Goal: Information Seeking & Learning: Learn about a topic

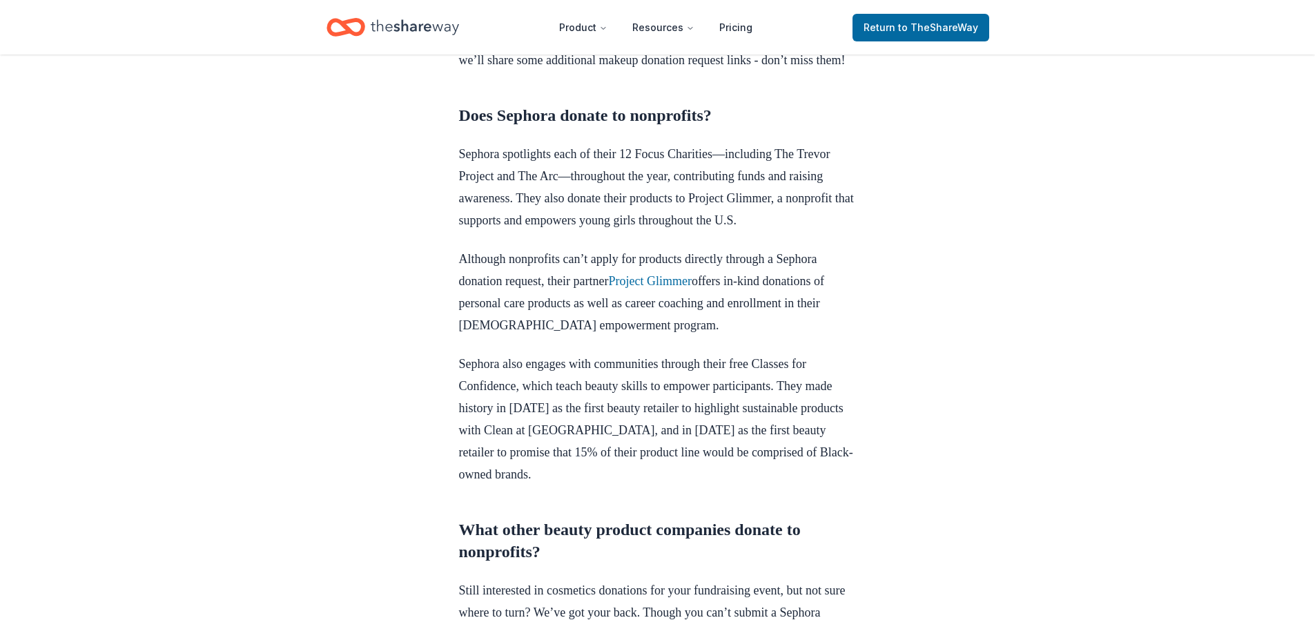
scroll to position [759, 0]
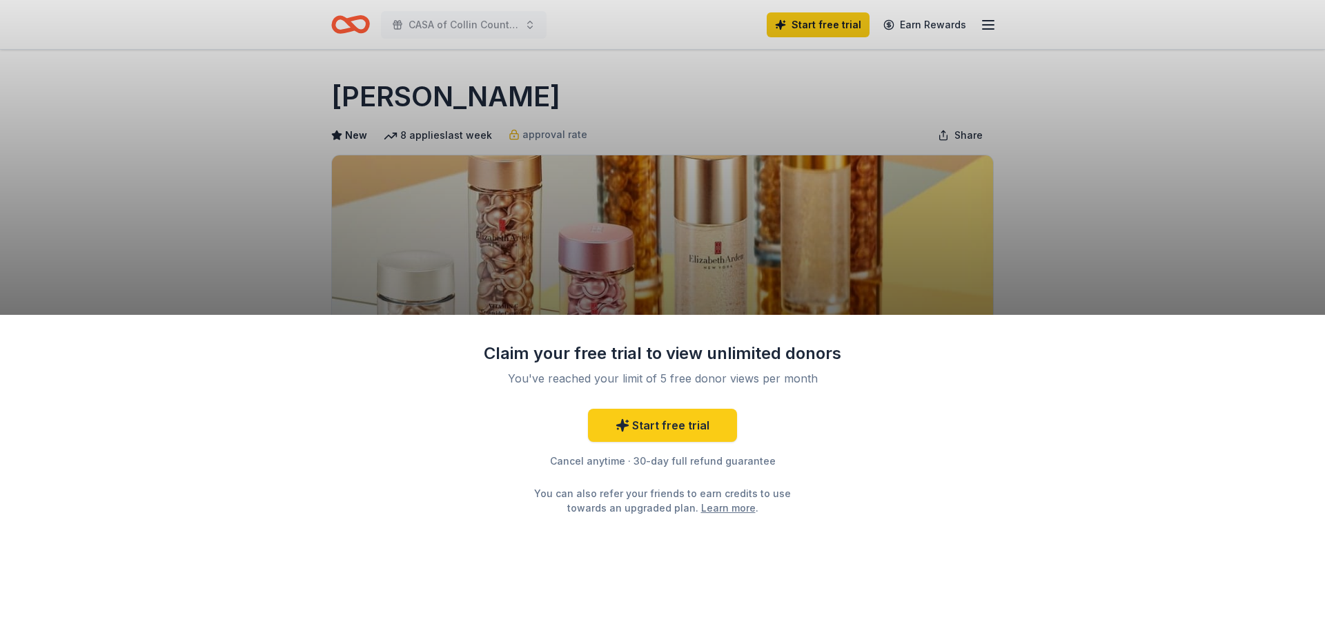
click at [1024, 250] on div "Claim your free trial to view unlimited donors You've reached your limit of 5 f…" at bounding box center [662, 314] width 1325 height 629
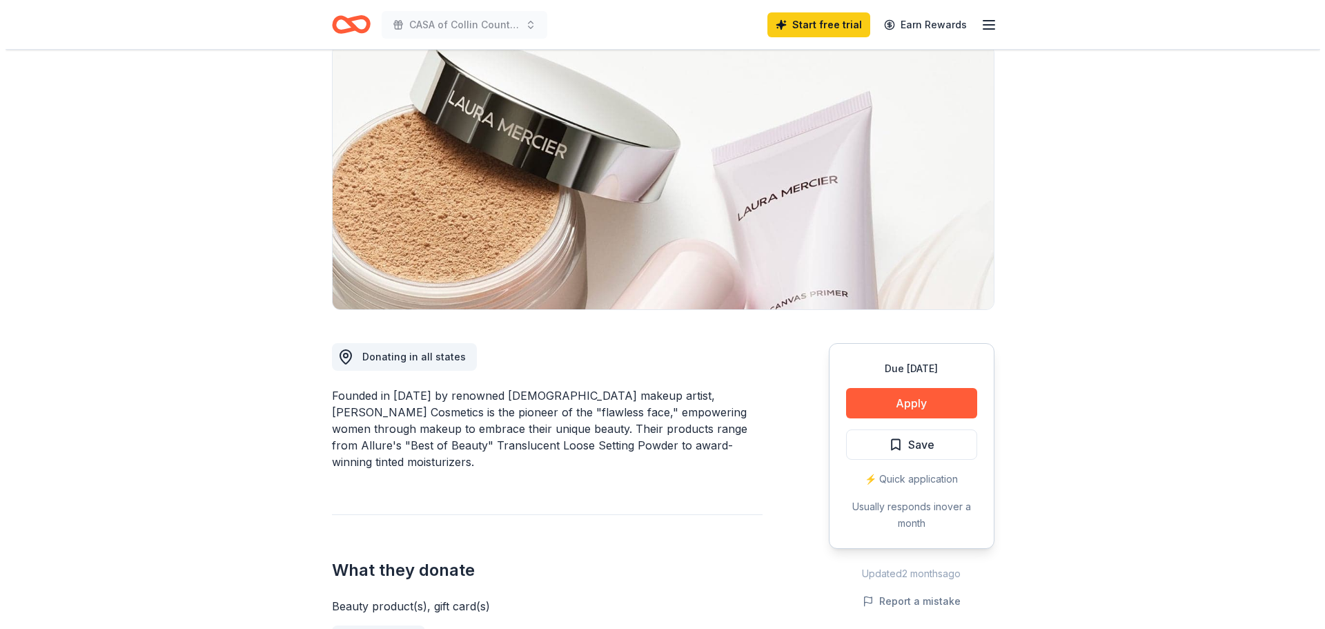
scroll to position [207, 0]
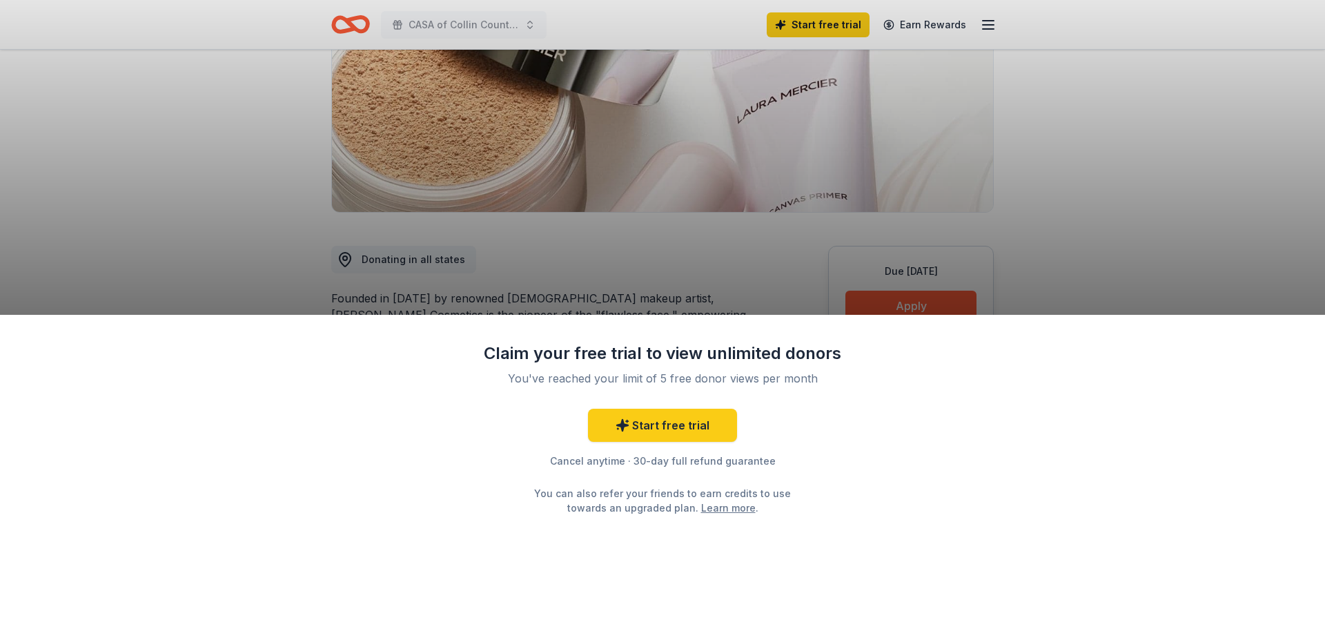
click at [688, 255] on div "Claim your free trial to view unlimited donors You've reached your limit of 5 f…" at bounding box center [662, 314] width 1325 height 629
